Goal: Transaction & Acquisition: Purchase product/service

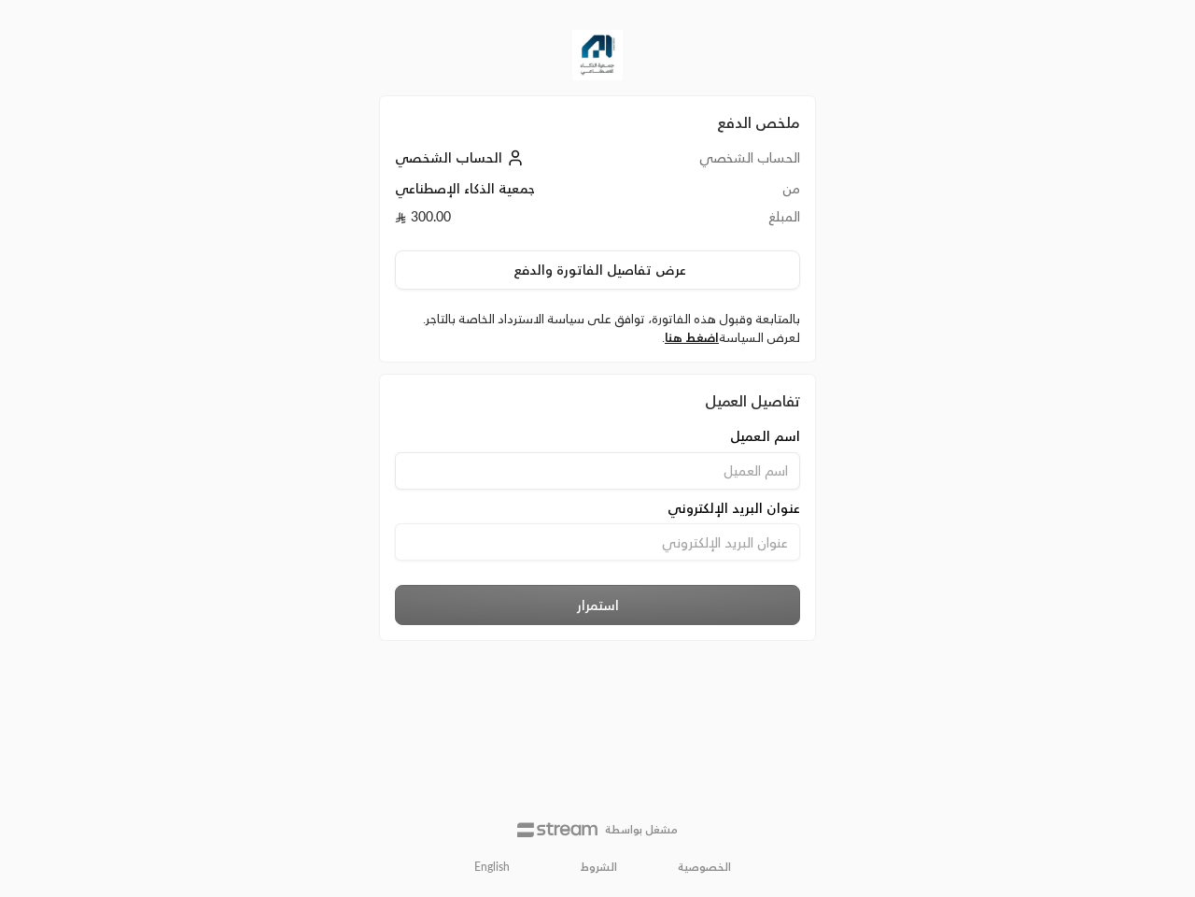
click at [598, 448] on div "اسم العميل" at bounding box center [598, 458] width 424 height 63
click at [598, 270] on button "عرض تفاصيل الفاتورة والدفع" at bounding box center [597, 269] width 405 height 39
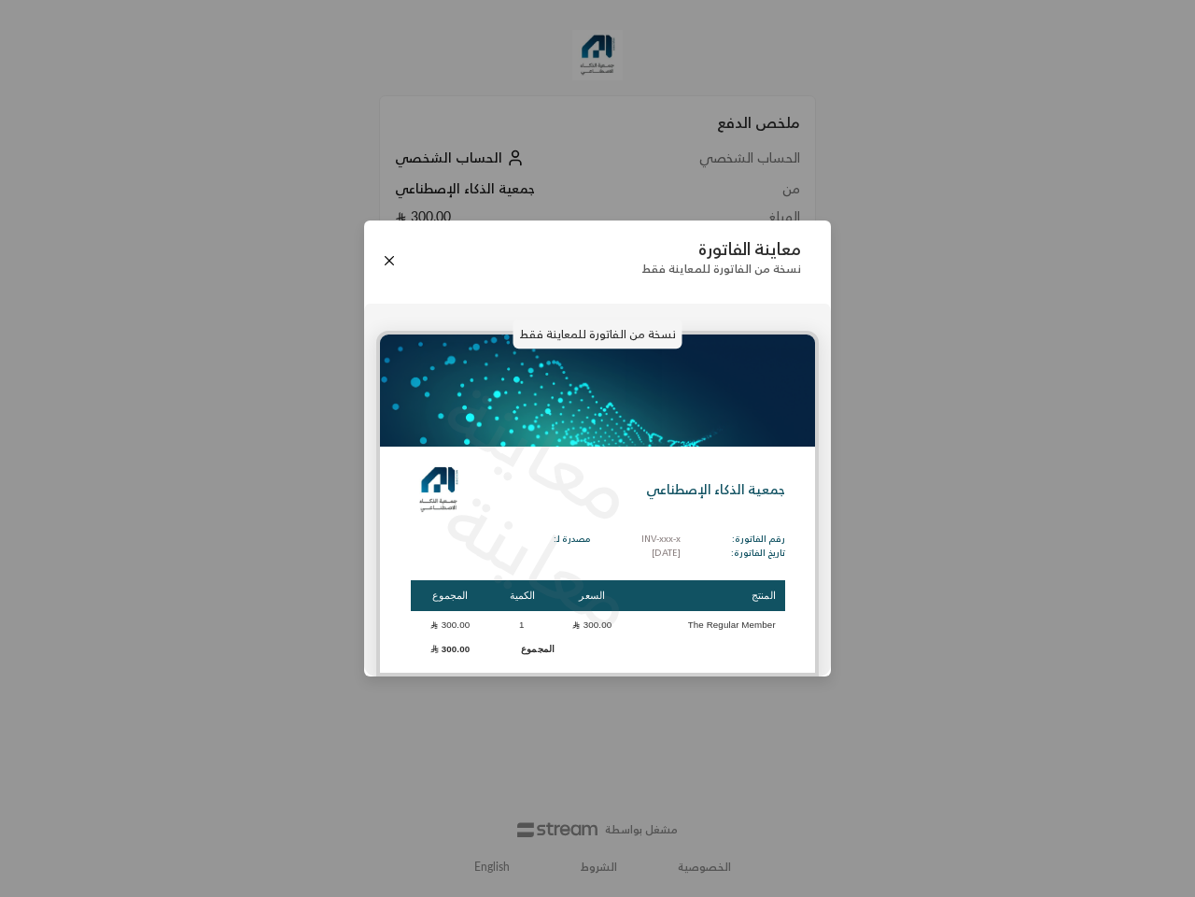
click at [691, 337] on img at bounding box center [597, 390] width 435 height 112
click at [493, 867] on div "معاينة الفاتورة نسخة من الفاتورة للمعاينة فقط نسخة من الفاتورة للمعاينة فقط معا…" at bounding box center [597, 448] width 1195 height 897
